Goal: Transaction & Acquisition: Download file/media

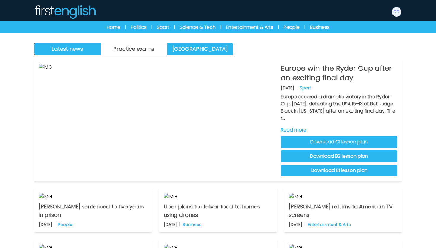
click at [185, 46] on link "[GEOGRAPHIC_DATA]" at bounding box center [200, 49] width 66 height 12
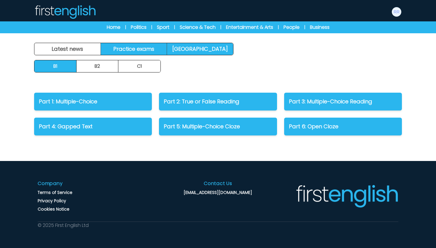
click at [147, 47] on link "Practice exams" at bounding box center [134, 49] width 66 height 12
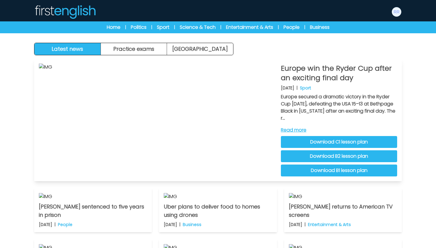
click at [318, 143] on link "Download C1 lesson plan" at bounding box center [339, 142] width 116 height 12
click at [317, 156] on link "Download B2 lesson plan" at bounding box center [339, 156] width 116 height 12
click at [330, 170] on link "Download B1 lesson plan" at bounding box center [339, 170] width 116 height 12
click at [141, 48] on button "Practice exams" at bounding box center [134, 49] width 66 height 12
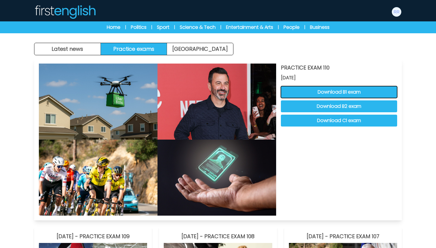
click at [351, 95] on button "Download B1 exam" at bounding box center [339, 92] width 116 height 12
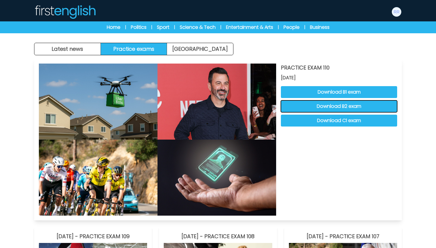
click at [345, 106] on button "Download B2 exam" at bounding box center [339, 106] width 116 height 12
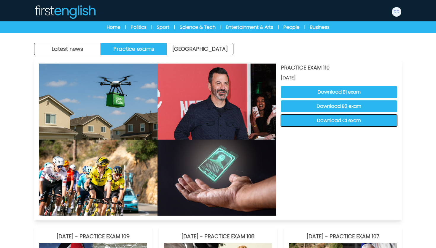
click at [325, 121] on button "Download C1 exam" at bounding box center [339, 121] width 116 height 12
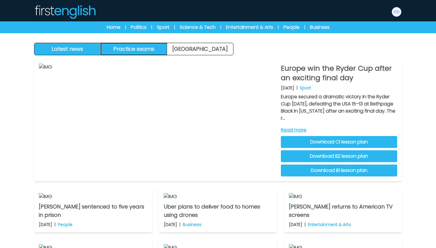
click at [151, 46] on button "Practice exams" at bounding box center [134, 49] width 66 height 12
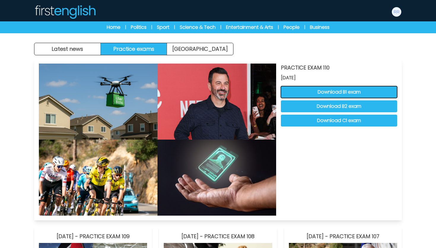
click at [311, 90] on button "Download B1 exam" at bounding box center [339, 92] width 116 height 12
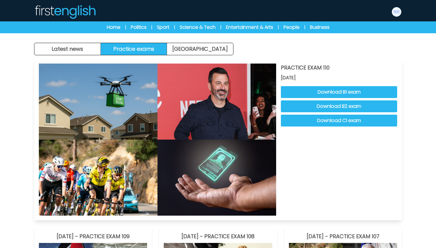
click at [164, 114] on img at bounding box center [217, 102] width 119 height 76
